Goal: Transaction & Acquisition: Register for event/course

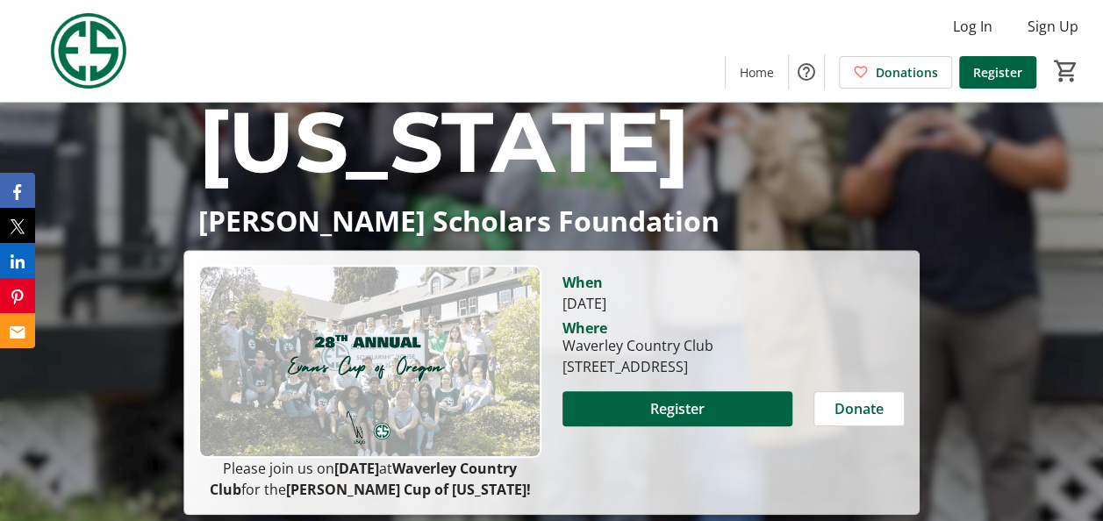
scroll to position [155, 0]
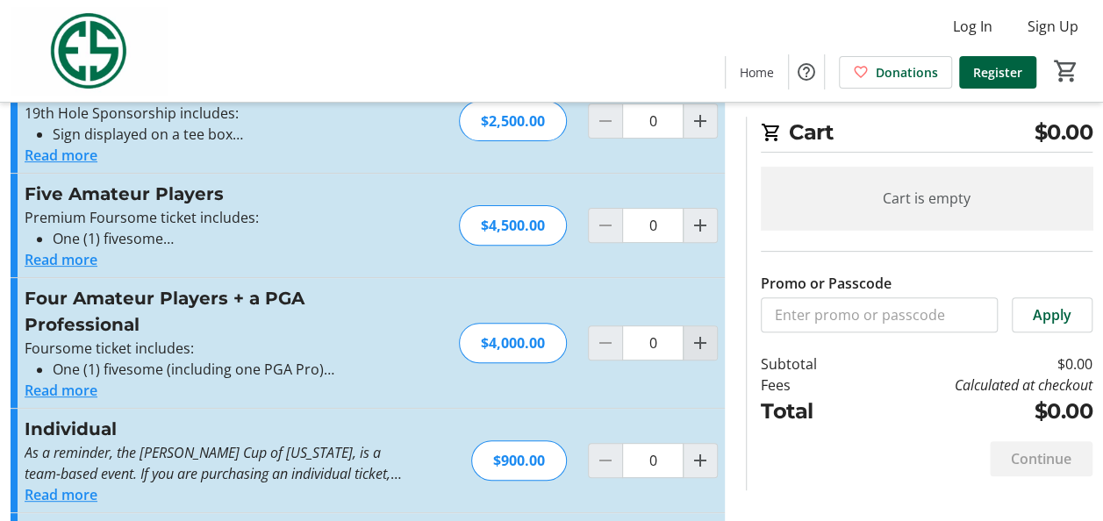
scroll to position [153, 0]
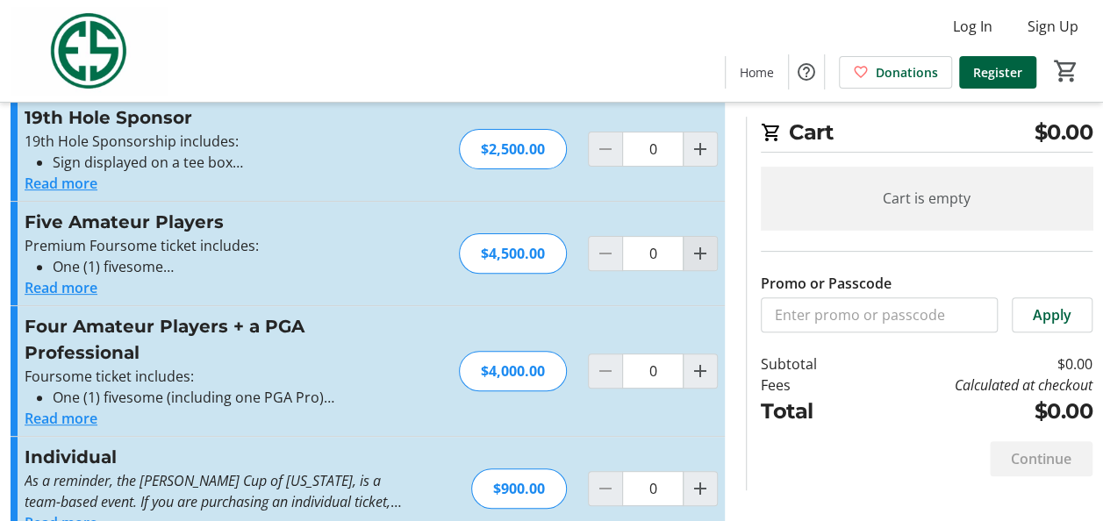
click at [703, 255] on mat-icon "Increment by one" at bounding box center [700, 253] width 21 height 21
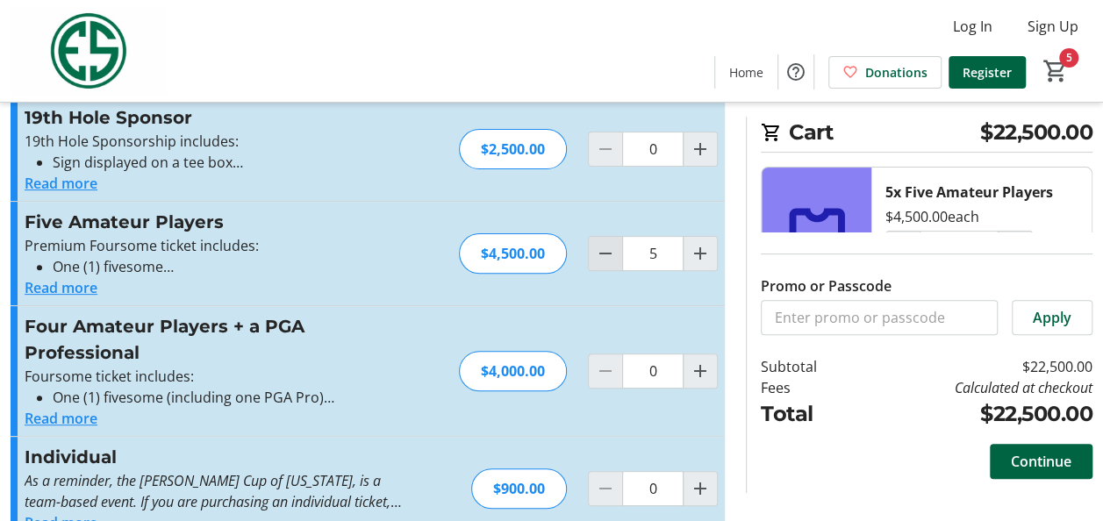
click at [602, 253] on mat-icon "Decrement by one" at bounding box center [605, 253] width 21 height 21
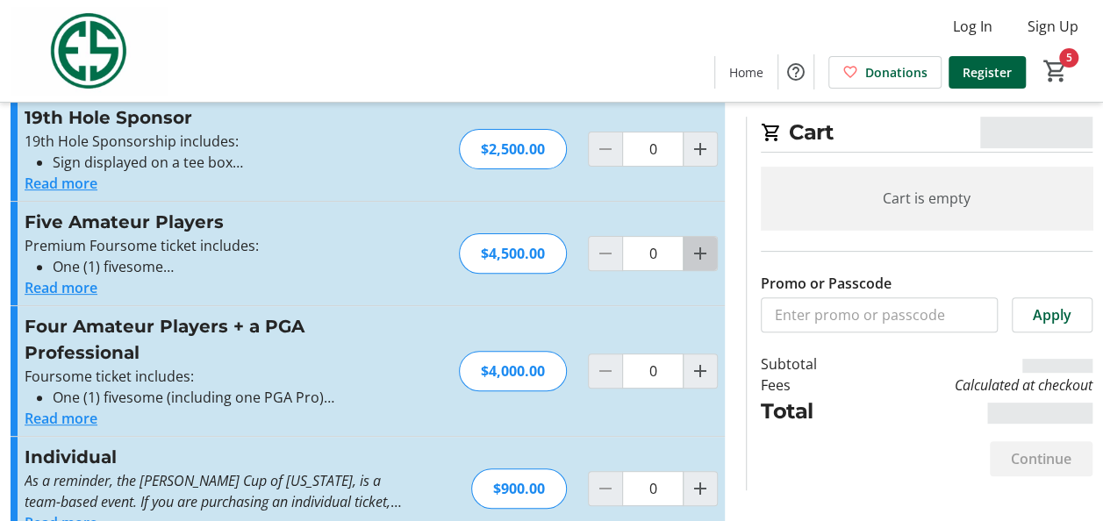
click at [700, 251] on mat-icon "Increment by one" at bounding box center [700, 253] width 21 height 21
type input "1"
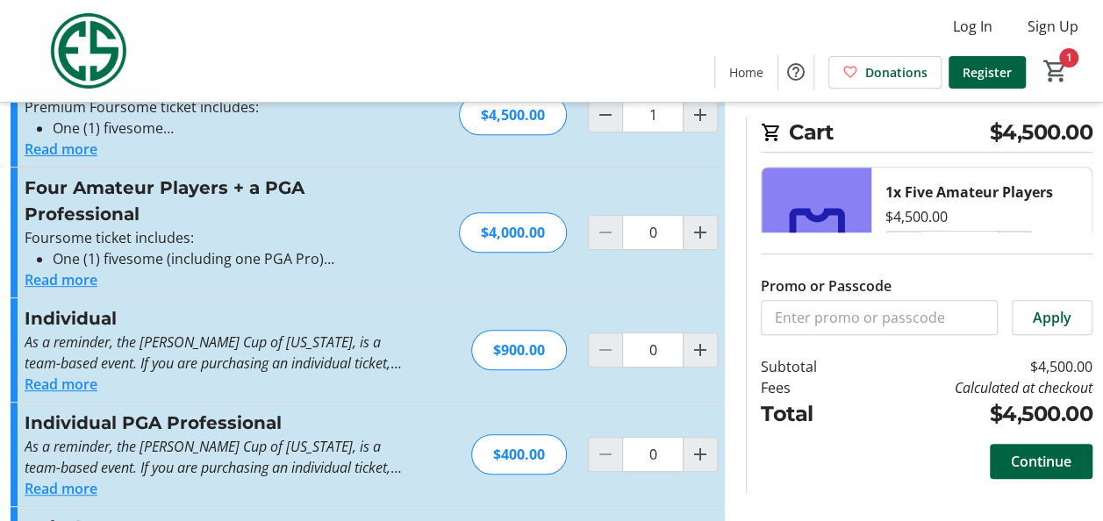
scroll to position [504, 0]
